Goal: Find specific page/section: Find specific page/section

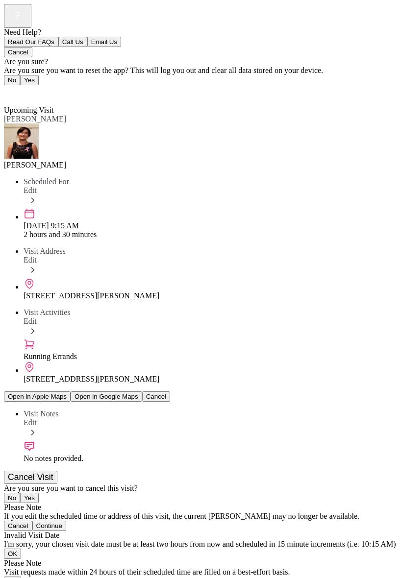
click at [361, 410] on div "Visit Notes Edit No notes provided." at bounding box center [211, 436] width 374 height 53
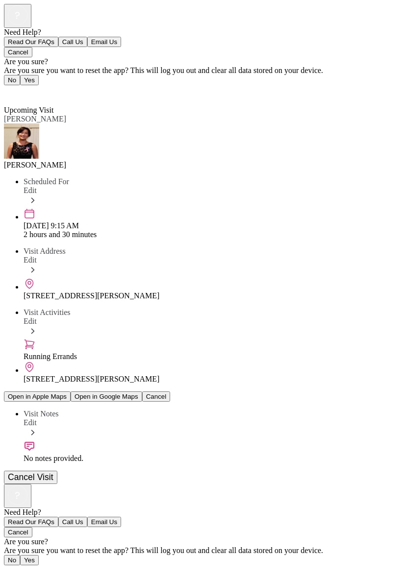
click at [20, 484] on div at bounding box center [201, 484] width 394 height 0
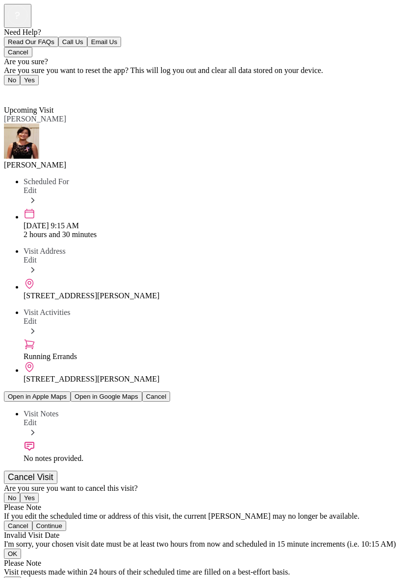
click at [16, 88] on span "Back" at bounding box center [18, 92] width 16 height 8
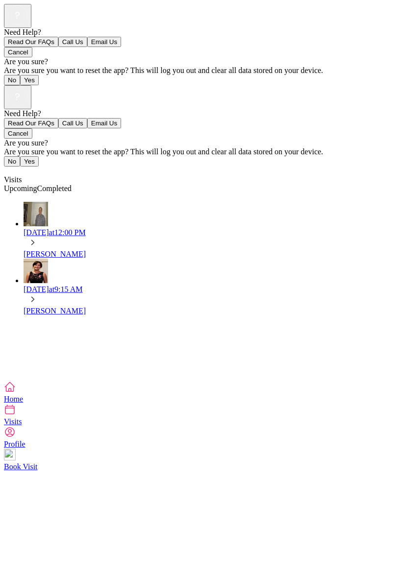
click at [4, 280] on div "Need Help? Read Our FAQs Call Us Email Us Cancel Are you sure? Are you sure you…" at bounding box center [201, 233] width 394 height 296
